Goal: Task Accomplishment & Management: Use online tool/utility

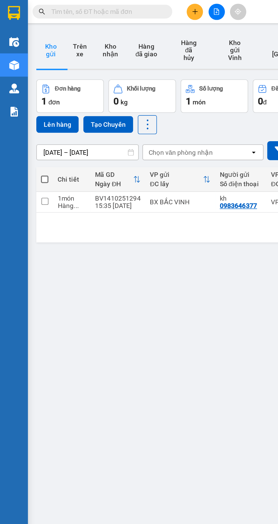
click at [73, 9] on input "text" at bounding box center [64, 7] width 67 height 6
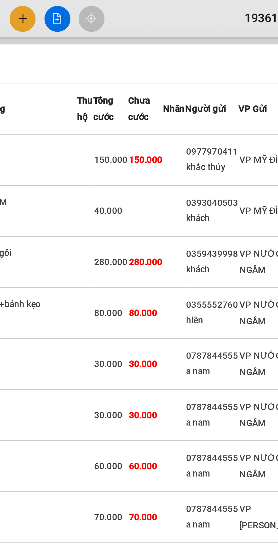
type input "50968"
click at [172, 64] on td "150.000" at bounding box center [165, 62] width 13 height 20
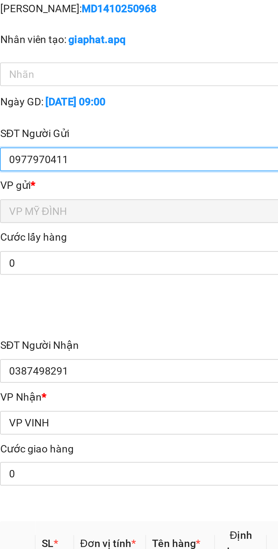
type input "0977970411"
type input "khắc thúy"
type input "0387498291"
type input "c hà"
checkbox input "true"
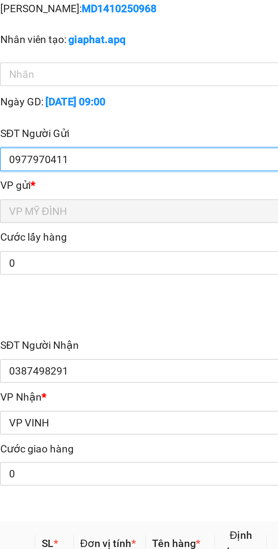
type input "ben xe mới bắc vinh"
type input "0"
type input "150.000"
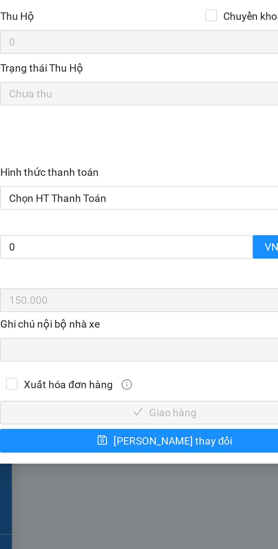
click at [58, 364] on span "Chọn HT Thanh Toán" at bounding box center [75, 363] width 119 height 8
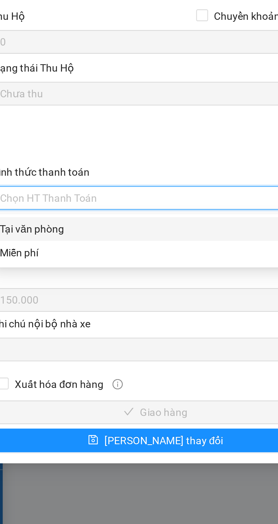
click at [36, 376] on div "Tại văn phòng" at bounding box center [75, 375] width 119 height 6
type input "0"
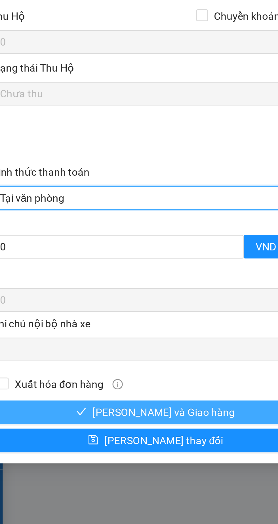
click at [78, 445] on span "[PERSON_NAME] và Giao hàng" at bounding box center [78, 446] width 54 height 6
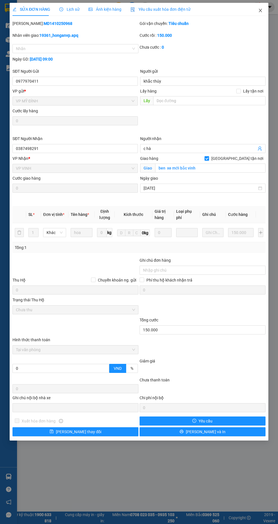
click at [260, 10] on icon "close" at bounding box center [259, 10] width 3 height 3
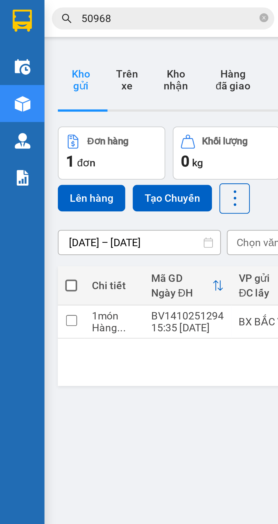
click at [29, 107] on span at bounding box center [27, 109] width 5 height 5
click at [27, 106] on input "checkbox" at bounding box center [27, 106] width 0 height 0
checkbox input "true"
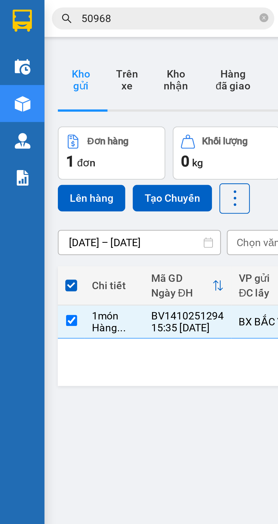
click at [37, 71] on button "Lên hàng" at bounding box center [35, 76] width 26 height 10
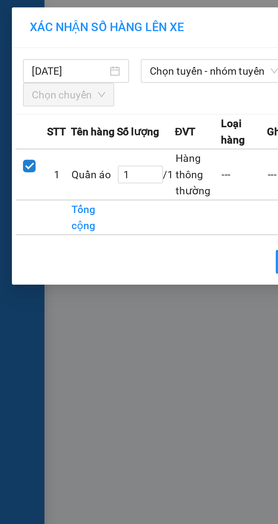
click at [84, 28] on span "Chọn tuyến - nhóm tuyến" at bounding box center [81, 27] width 49 height 8
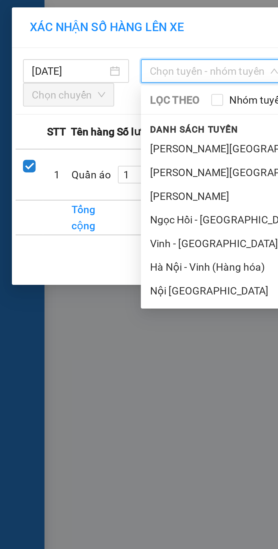
click at [89, 93] on li "Vinh - [GEOGRAPHIC_DATA] ( Hàng hóa )" at bounding box center [119, 93] width 130 height 9
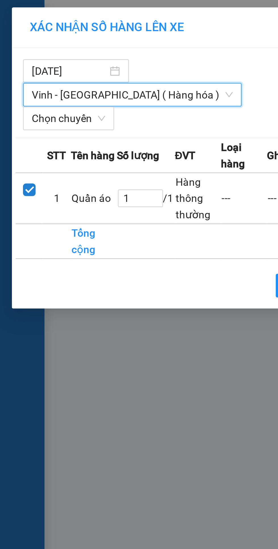
click at [32, 41] on span "Chọn chuyến" at bounding box center [26, 45] width 28 height 8
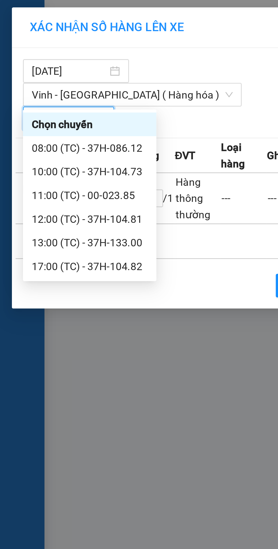
click at [33, 102] on div "17:00 (TC) - 37H-104.82" at bounding box center [34, 102] width 44 height 6
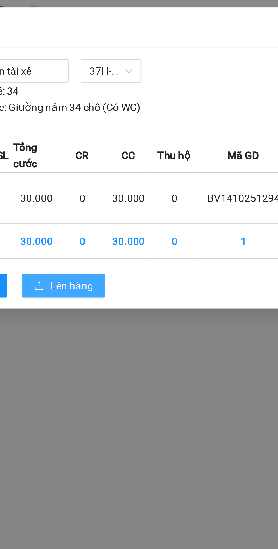
click at [162, 106] on span "Lên hàng" at bounding box center [159, 109] width 16 height 6
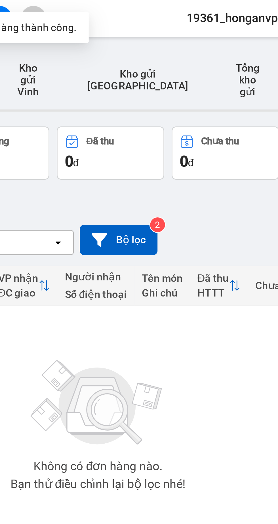
scroll to position [32, 0]
